Goal: Task Accomplishment & Management: Use online tool/utility

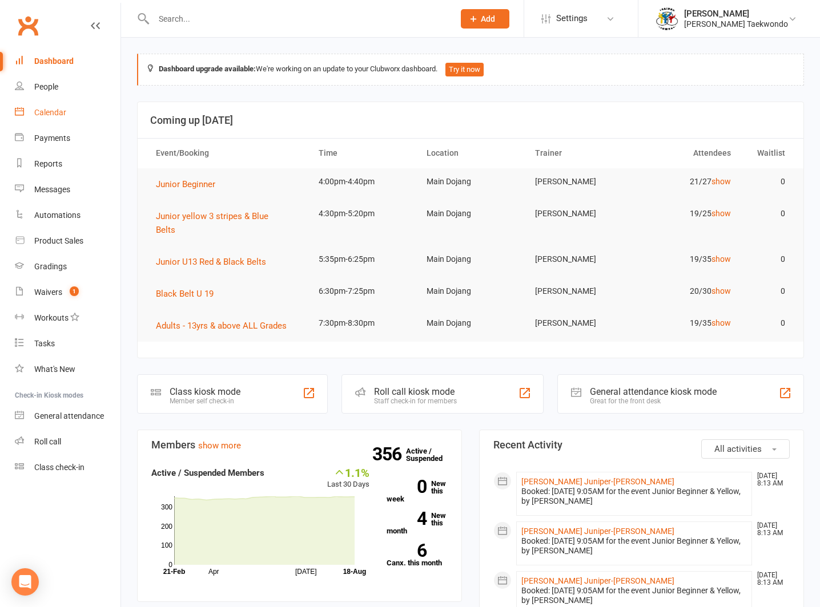
click at [50, 107] on link "Calendar" at bounding box center [68, 113] width 106 height 26
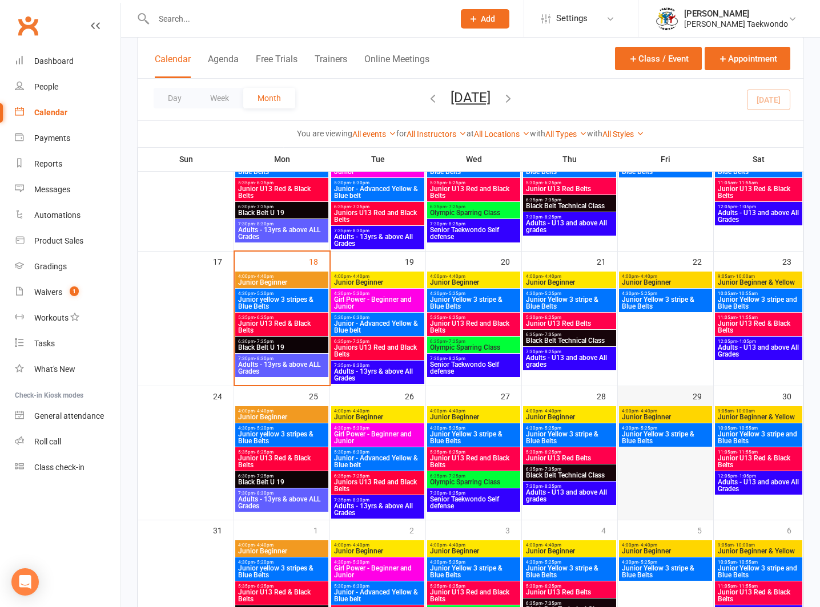
scroll to position [392, 0]
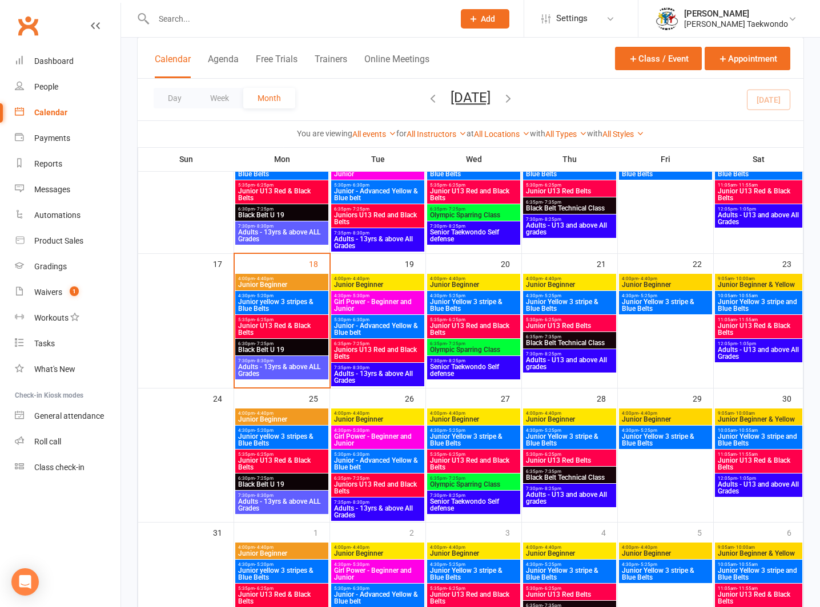
click at [761, 276] on span "9:05am - 10:00am" at bounding box center [758, 278] width 83 height 5
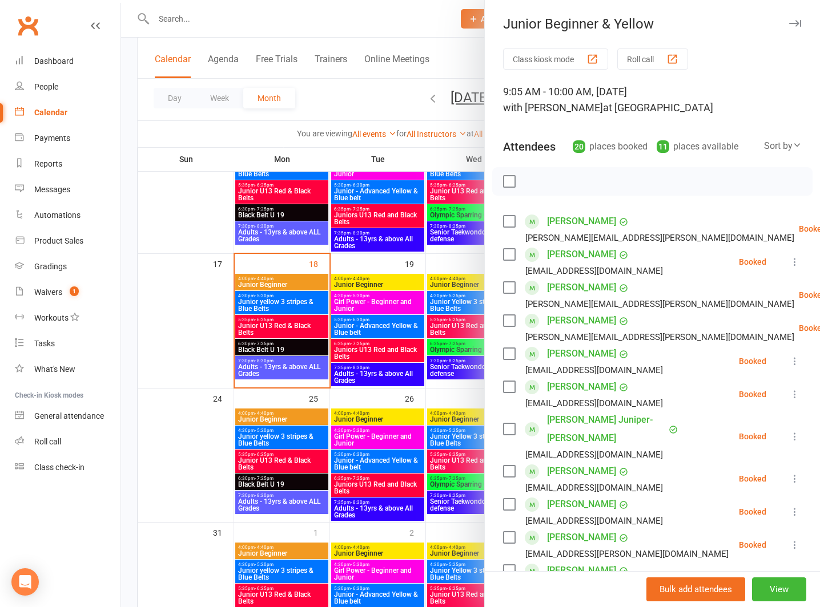
click at [634, 54] on button "Roll call" at bounding box center [652, 59] width 71 height 21
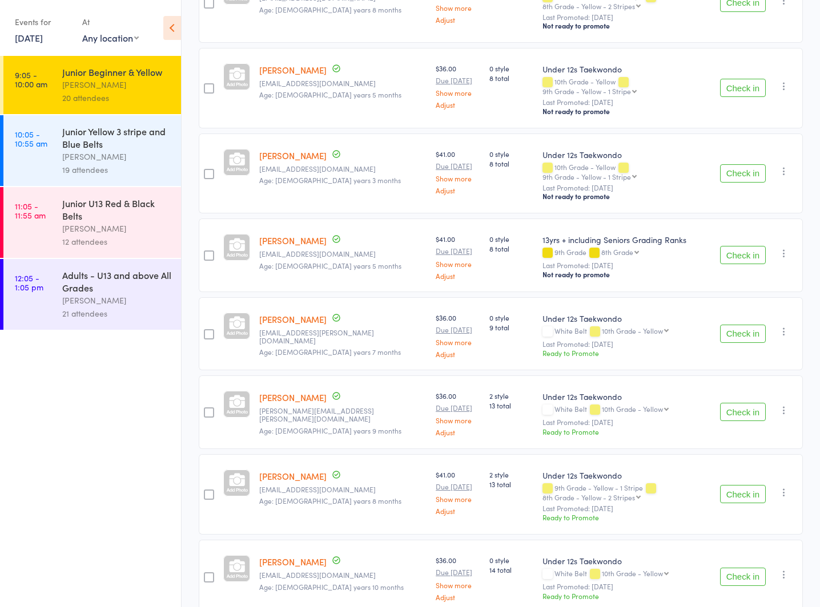
scroll to position [1155, 0]
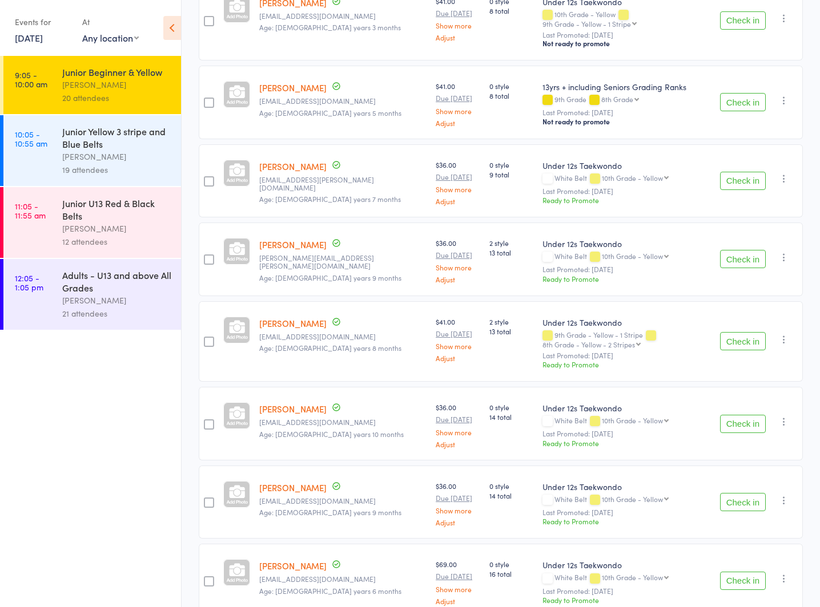
click at [72, 153] on div "[PERSON_NAME]" at bounding box center [116, 156] width 109 height 13
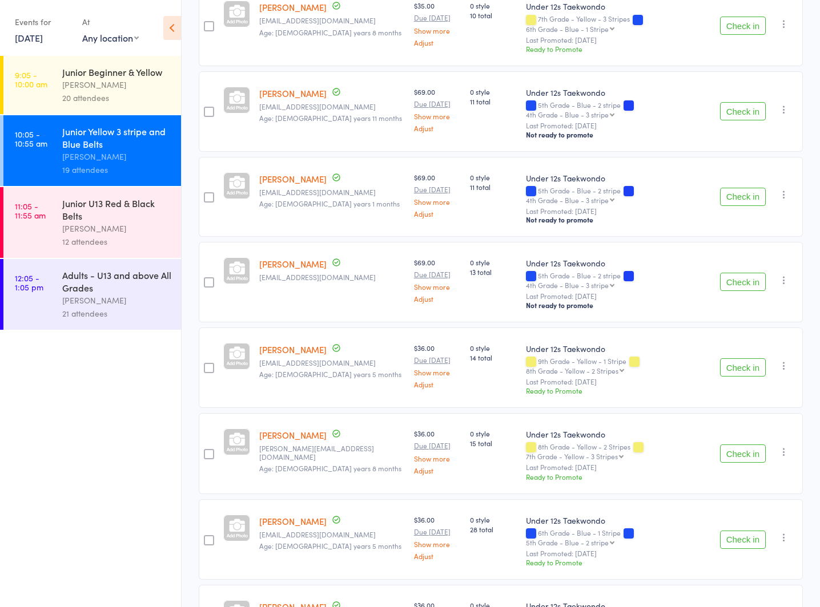
scroll to position [966, 0]
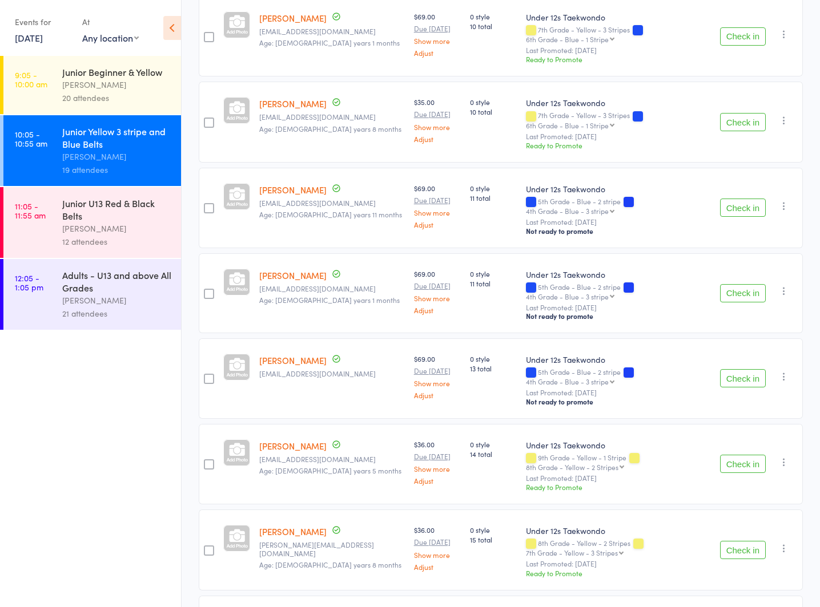
click at [90, 215] on div "Junior U13 Red & Black Belts" at bounding box center [116, 209] width 109 height 25
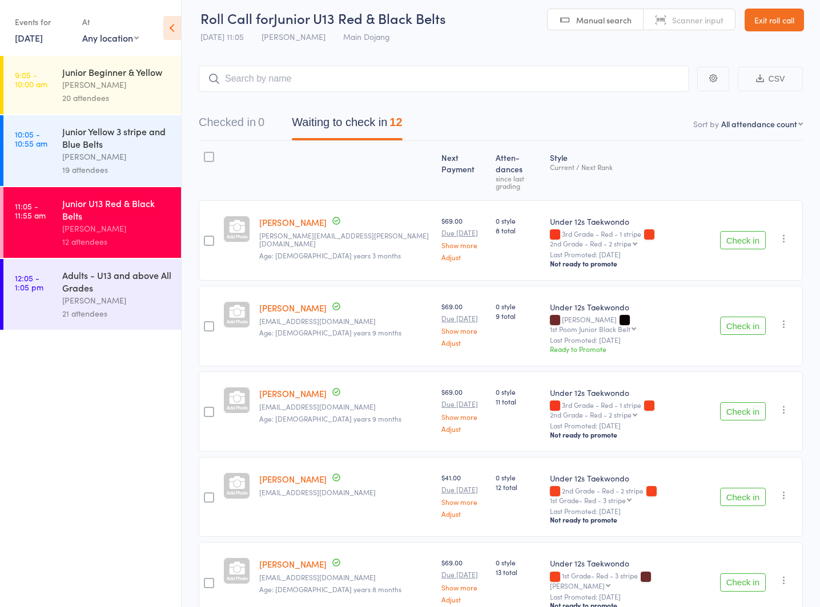
click at [86, 291] on div "Adults - U13 and above All Grades" at bounding box center [116, 281] width 109 height 25
